Goal: Complete application form

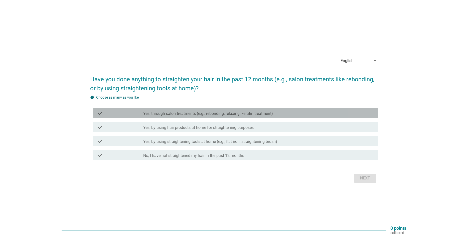
click at [196, 114] on label "Yes, through salon treatments (e.g., rebonding, relaxing, keratin treatment)" at bounding box center [208, 113] width 130 height 5
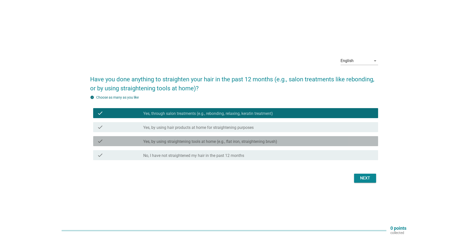
click at [245, 144] on label "Yes, by using straightening tools at home (e.g., flat iron, straightening brush)" at bounding box center [210, 141] width 134 height 5
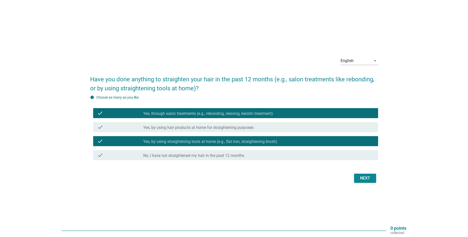
click at [358, 177] on button "Next" at bounding box center [365, 178] width 22 height 9
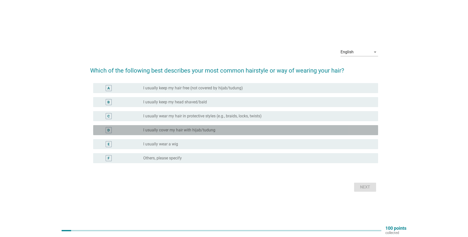
click at [261, 128] on div "radio_button_unchecked I usually cover my hair with hijab/tudung" at bounding box center [256, 130] width 227 height 5
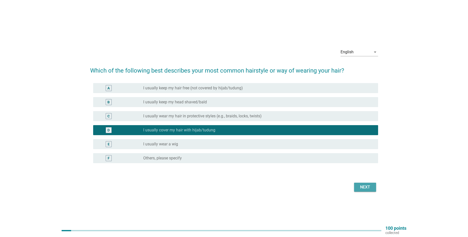
click at [359, 187] on div "Next" at bounding box center [365, 187] width 14 height 6
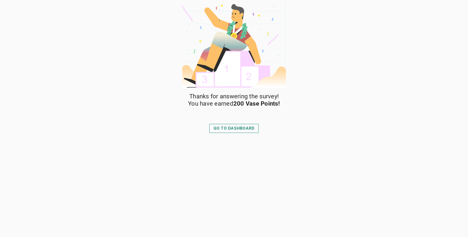
click at [247, 128] on div "GO TO DASHBOARD" at bounding box center [234, 128] width 41 height 6
